Goal: Navigation & Orientation: Find specific page/section

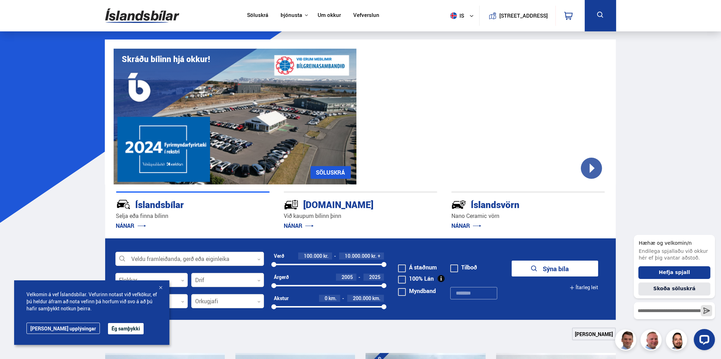
click at [296, 225] on link "NÁNAR" at bounding box center [299, 226] width 30 height 8
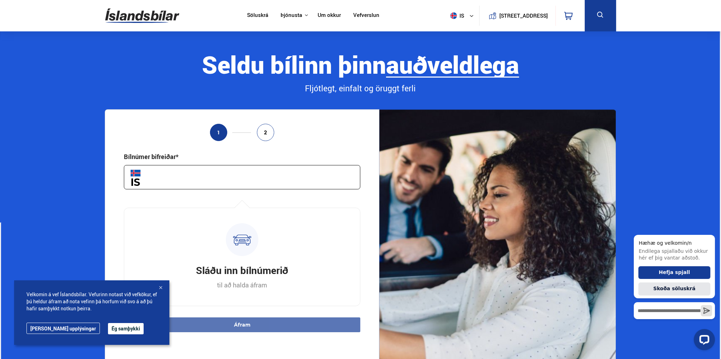
click at [259, 179] on input "text" at bounding box center [242, 177] width 236 height 24
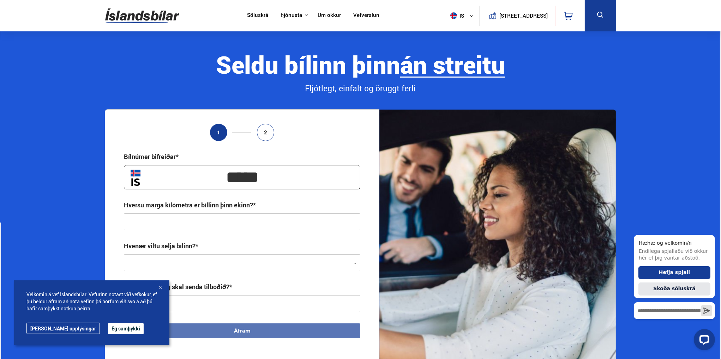
type input "*****"
click at [240, 224] on input "text" at bounding box center [242, 221] width 236 height 17
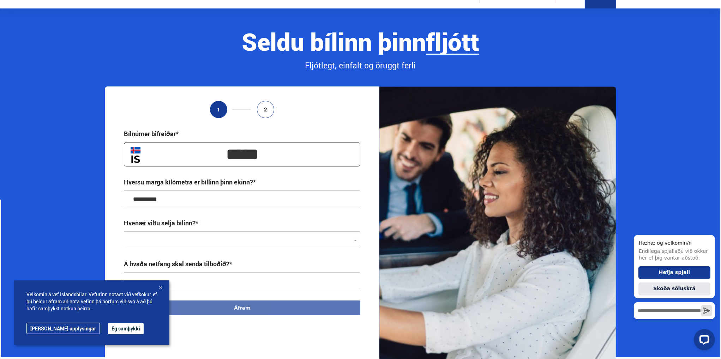
scroll to position [35, 0]
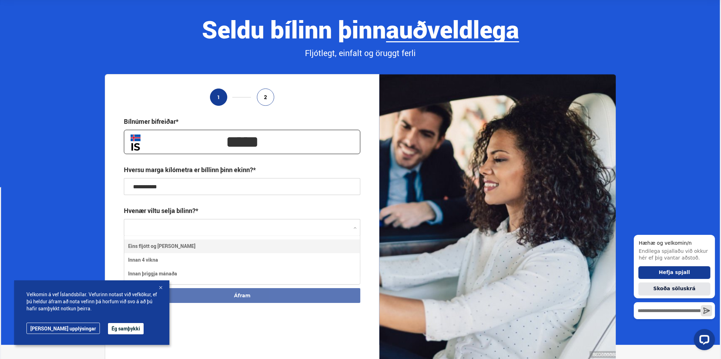
click at [241, 223] on div at bounding box center [242, 227] width 236 height 17
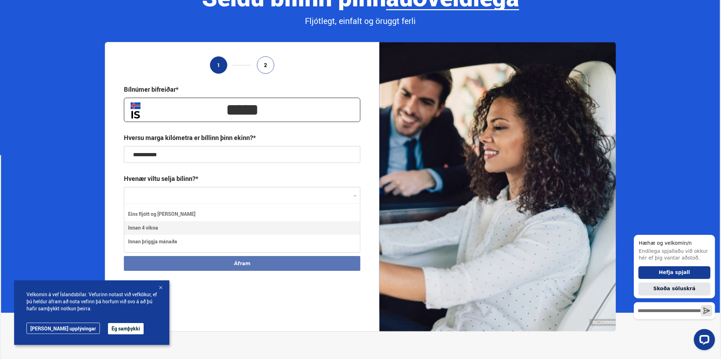
scroll to position [106, 0]
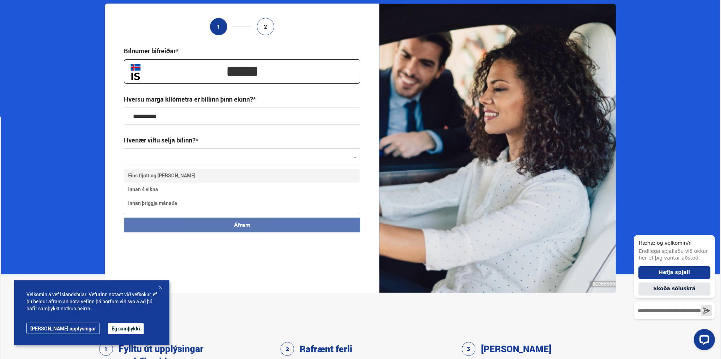
type input "**********"
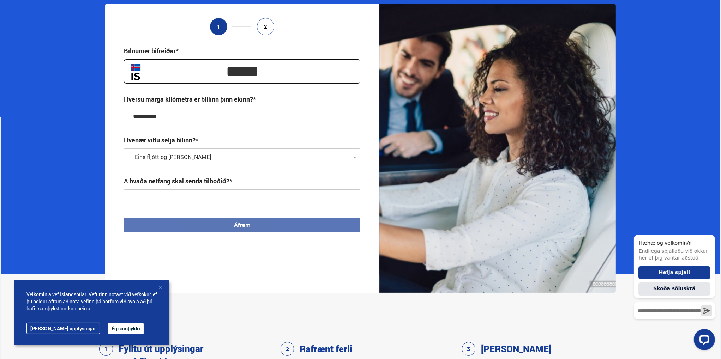
click at [178, 198] on input "text" at bounding box center [242, 197] width 236 height 17
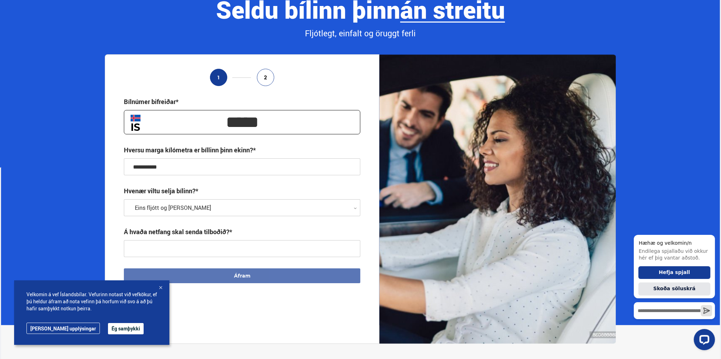
scroll to position [0, 0]
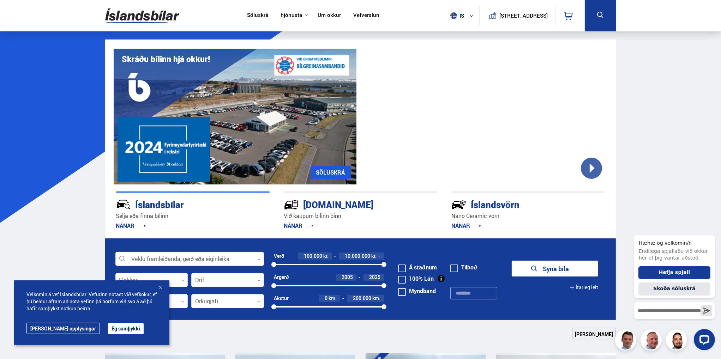
click at [487, 215] on p "Nano Ceramic vörn" at bounding box center [527, 216] width 153 height 8
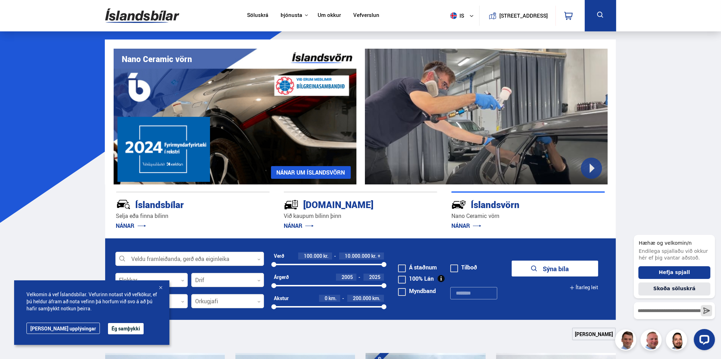
click at [477, 203] on div "Íslandsvörn" at bounding box center [515, 204] width 128 height 12
click at [463, 227] on link "NÁNAR" at bounding box center [466, 226] width 30 height 8
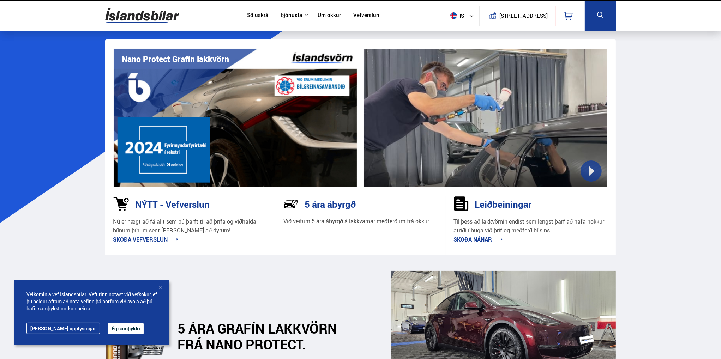
click at [163, 16] on img at bounding box center [142, 15] width 74 height 23
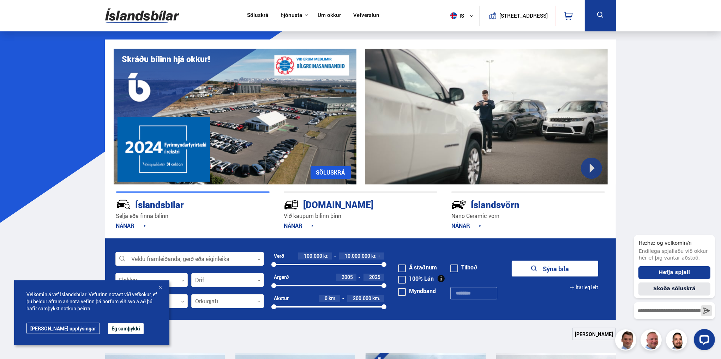
click at [262, 14] on link "Söluskrá" at bounding box center [257, 15] width 21 height 7
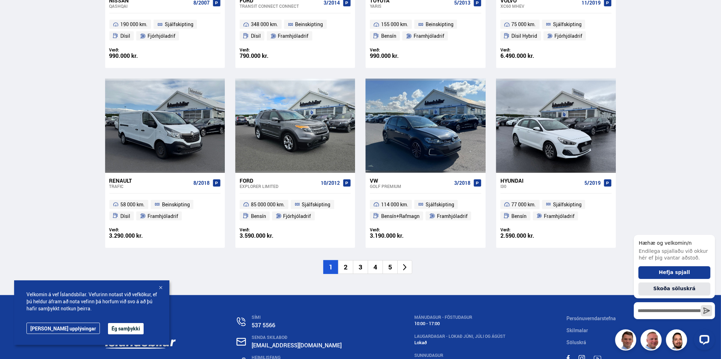
scroll to position [1023, 0]
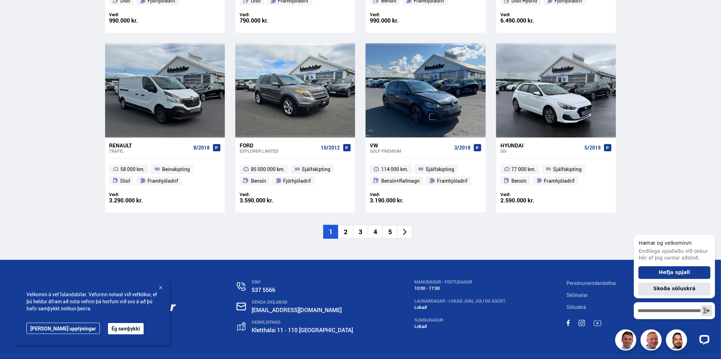
click at [405, 235] on icon at bounding box center [405, 232] width 8 height 8
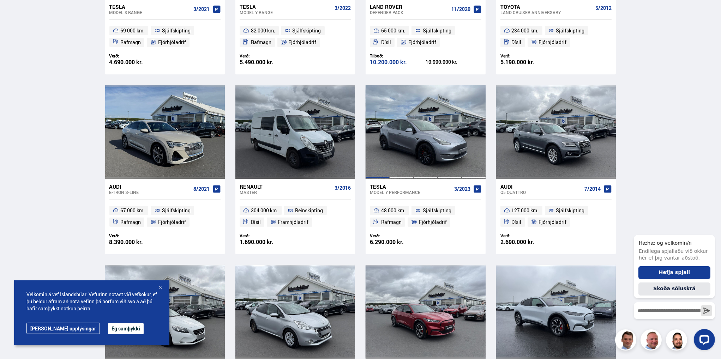
scroll to position [70, 0]
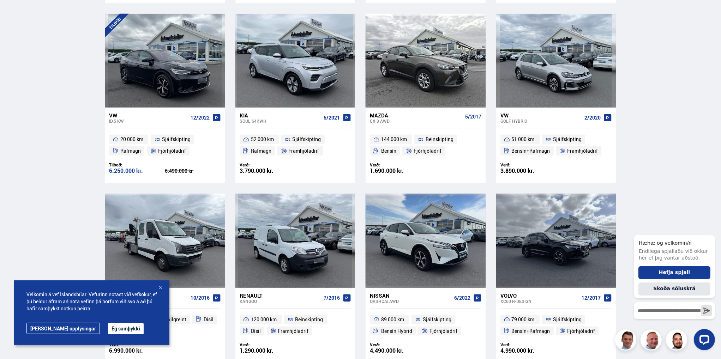
scroll to position [952, 0]
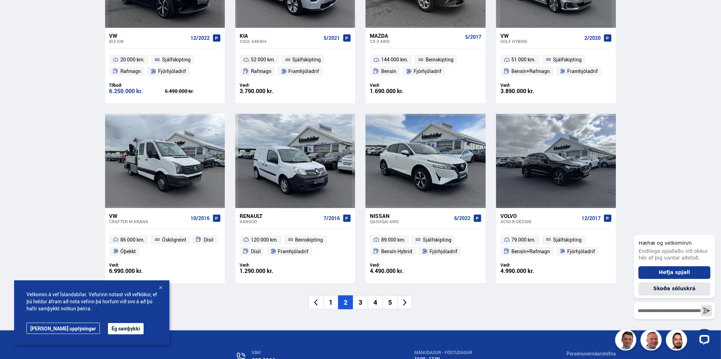
click at [402, 300] on icon at bounding box center [405, 303] width 8 height 8
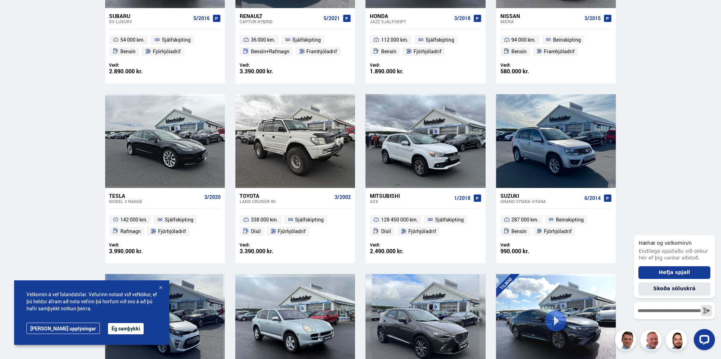
scroll to position [69, 0]
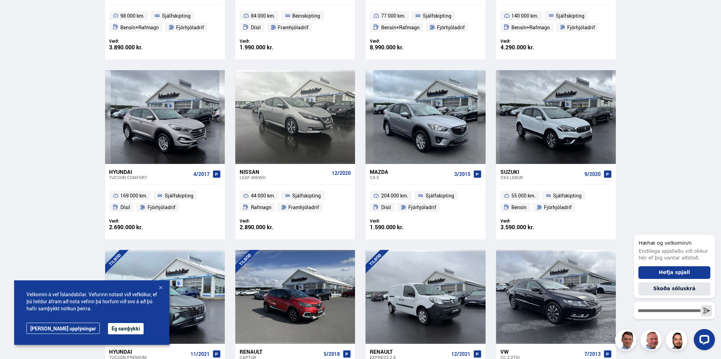
scroll to position [564, 0]
